Goal: Task Accomplishment & Management: Manage account settings

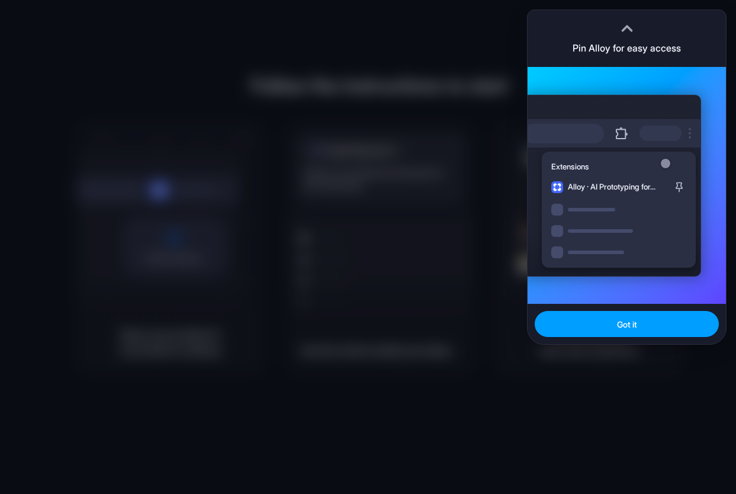
click at [602, 331] on button "Got it" at bounding box center [626, 324] width 184 height 26
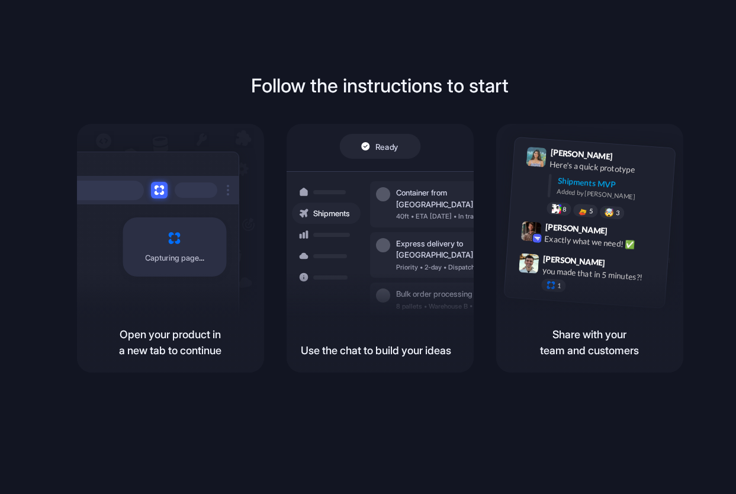
click at [93, 58] on div "Follow the instructions to start Capturing page Open your product in a new tab …" at bounding box center [379, 258] width 759 height 517
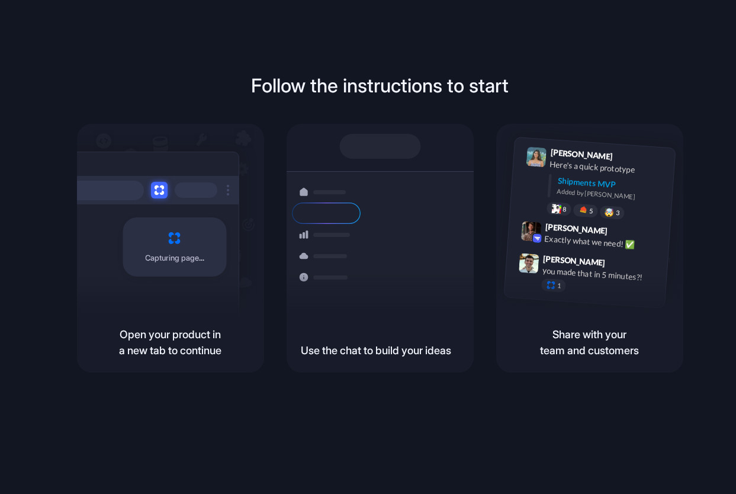
click at [169, 43] on div "Follow the instructions to start Capturing page Open your product in a new tab …" at bounding box center [379, 258] width 759 height 517
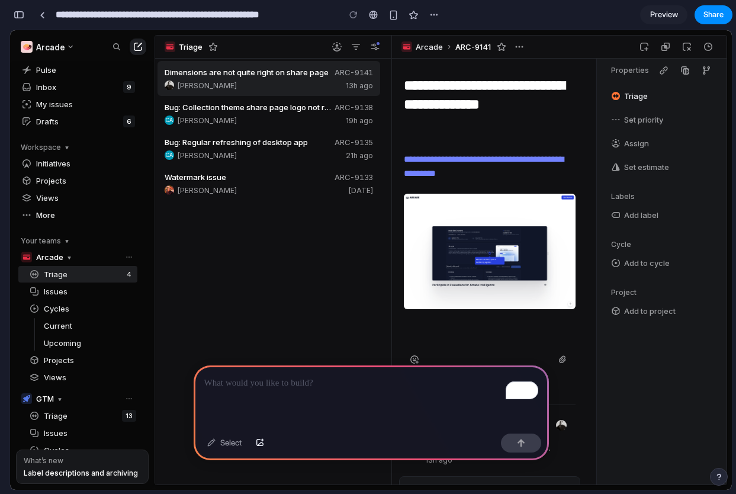
click at [56, 95] on div "Pulse Inbox 9 My issues Drafts 6" at bounding box center [77, 96] width 119 height 68
click at [64, 85] on div "Inbox 9" at bounding box center [86, 87] width 100 height 12
click at [294, 117] on div "CA cameron 19h ago" at bounding box center [269, 119] width 208 height 9
click at [305, 394] on div "To enrich screen reader interactions, please activate Accessibility in Grammarl…" at bounding box center [371, 396] width 355 height 63
click at [517, 441] on div "button" at bounding box center [521, 442] width 8 height 8
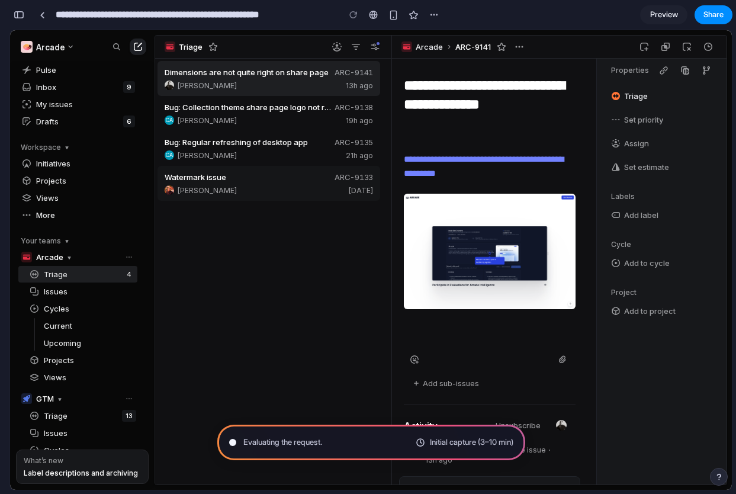
click at [366, 176] on span "ARC-9133" at bounding box center [353, 176] width 38 height 9
click at [718, 18] on span "Share" at bounding box center [713, 15] width 20 height 12
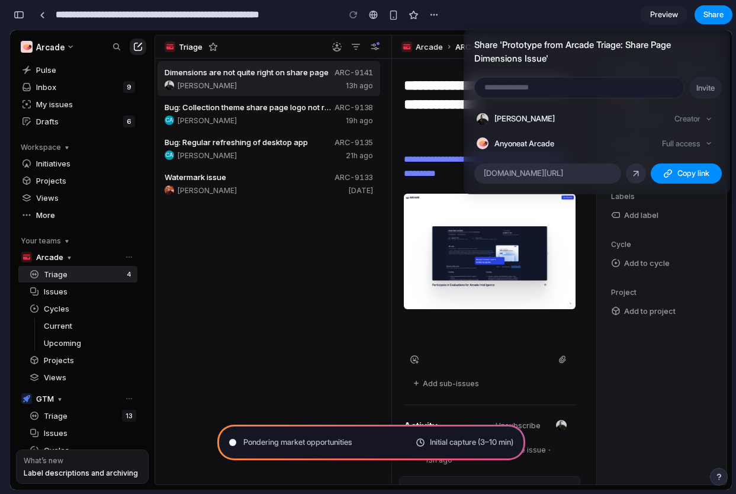
click at [693, 151] on div "Full access" at bounding box center [687, 144] width 60 height 17
click at [698, 143] on div "Full access" at bounding box center [687, 144] width 60 height 17
click at [688, 162] on article "Share ' Prototype from Arcade Triage: Share Page Dimensions Issue ' Invite Caro…" at bounding box center [596, 111] width 266 height 165
click at [688, 172] on span "Copy link" at bounding box center [693, 173] width 32 height 12
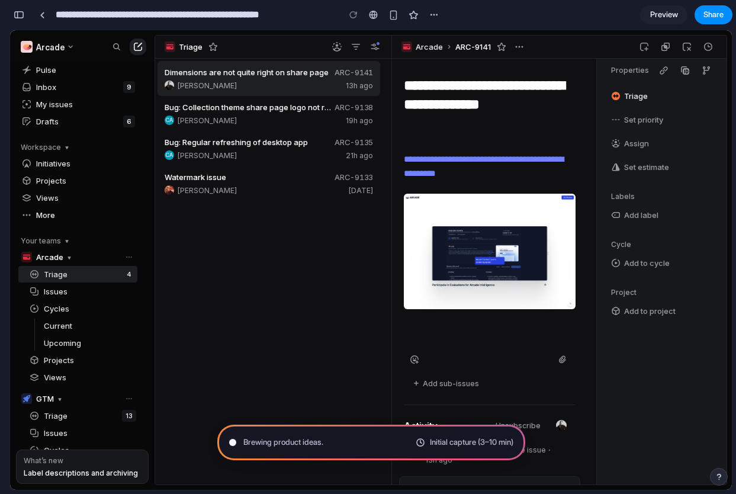
click at [307, 268] on div "Share ' Prototype from Arcade Triage: Share Page Dimensions Issue ' Invite Caro…" at bounding box center [368, 247] width 736 height 494
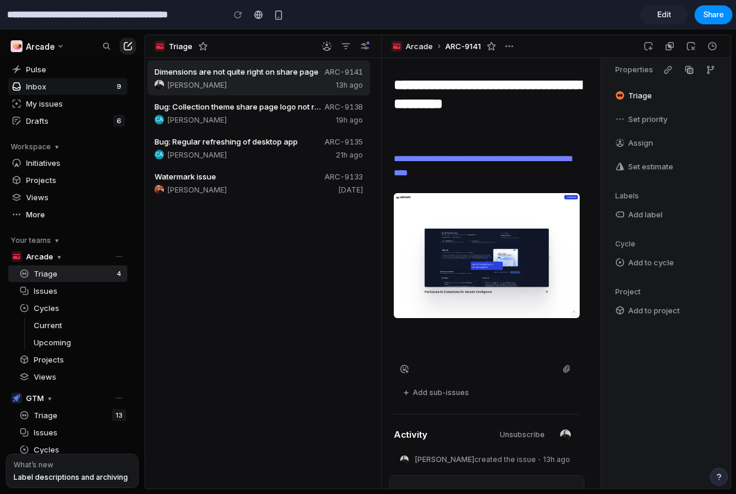
click at [93, 90] on div "Inbox 9" at bounding box center [76, 86] width 100 height 12
click at [658, 15] on span "Edit" at bounding box center [664, 15] width 14 height 12
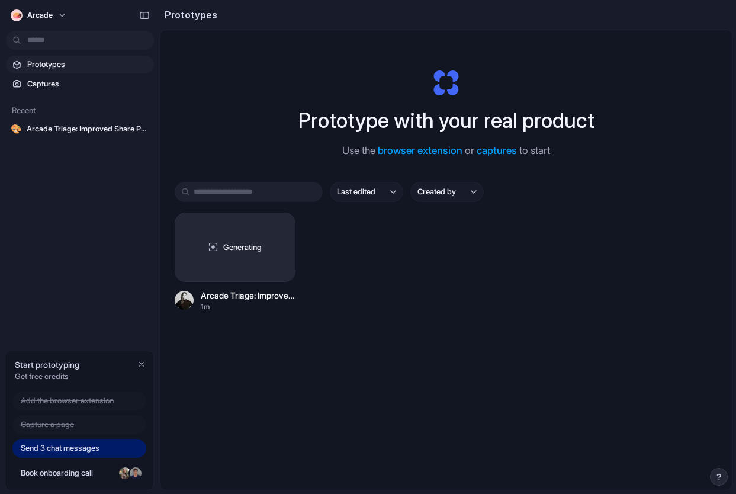
click at [91, 449] on span "Send 3 chat messages" at bounding box center [60, 448] width 79 height 12
click at [89, 471] on span "Book onboarding call" at bounding box center [67, 473] width 93 height 12
click at [69, 86] on span "Captures" at bounding box center [88, 84] width 122 height 12
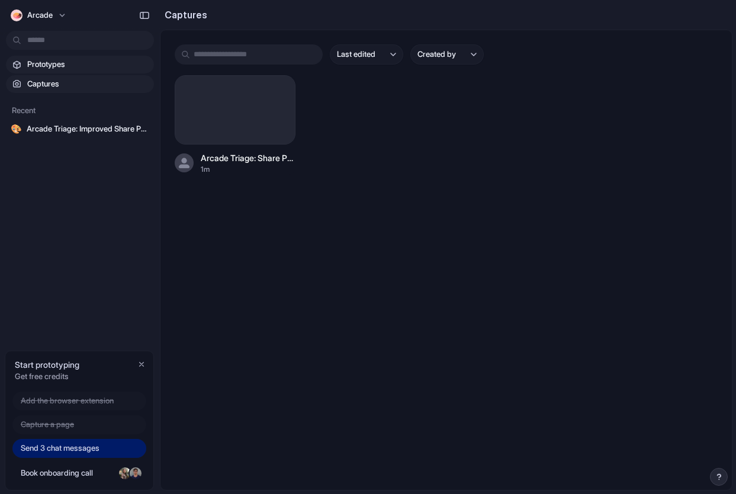
click at [76, 67] on span "Prototypes" at bounding box center [88, 65] width 122 height 12
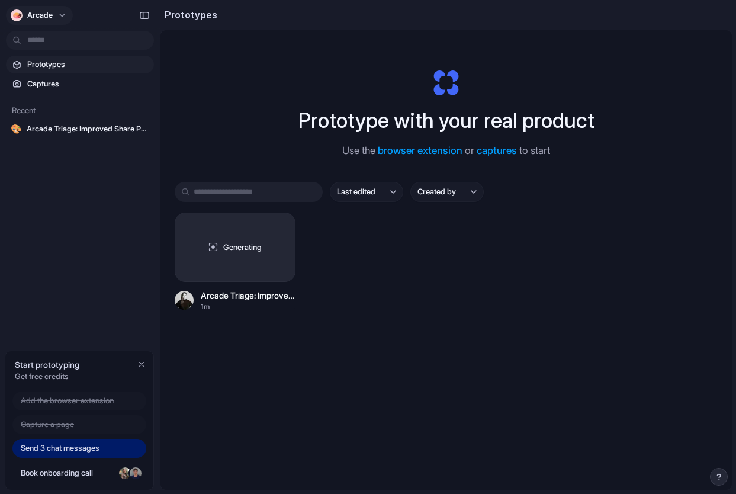
click at [44, 10] on span "Arcade ️" at bounding box center [40, 15] width 27 height 12
click at [141, 363] on div "Settings Invite members Change theme Sign out" at bounding box center [368, 247] width 736 height 494
click at [141, 363] on div "button" at bounding box center [141, 363] width 9 height 9
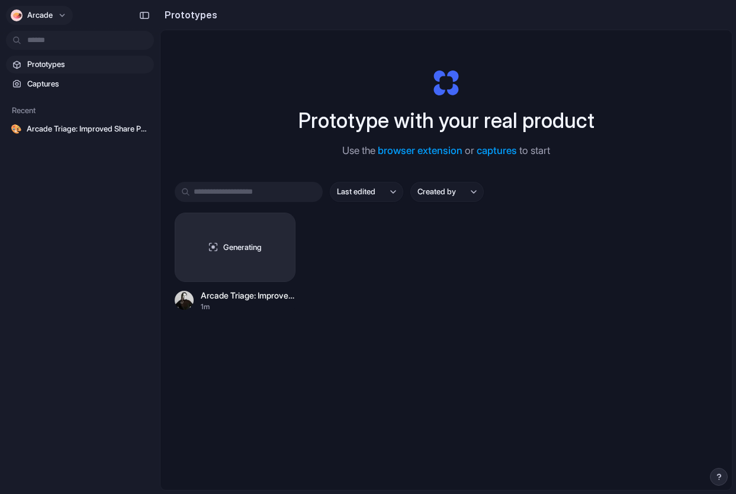
click at [38, 18] on span "Arcade ️" at bounding box center [40, 15] width 27 height 12
click at [70, 102] on li "Sign out" at bounding box center [56, 98] width 96 height 19
